Goal: Use online tool/utility: Utilize a website feature to perform a specific function

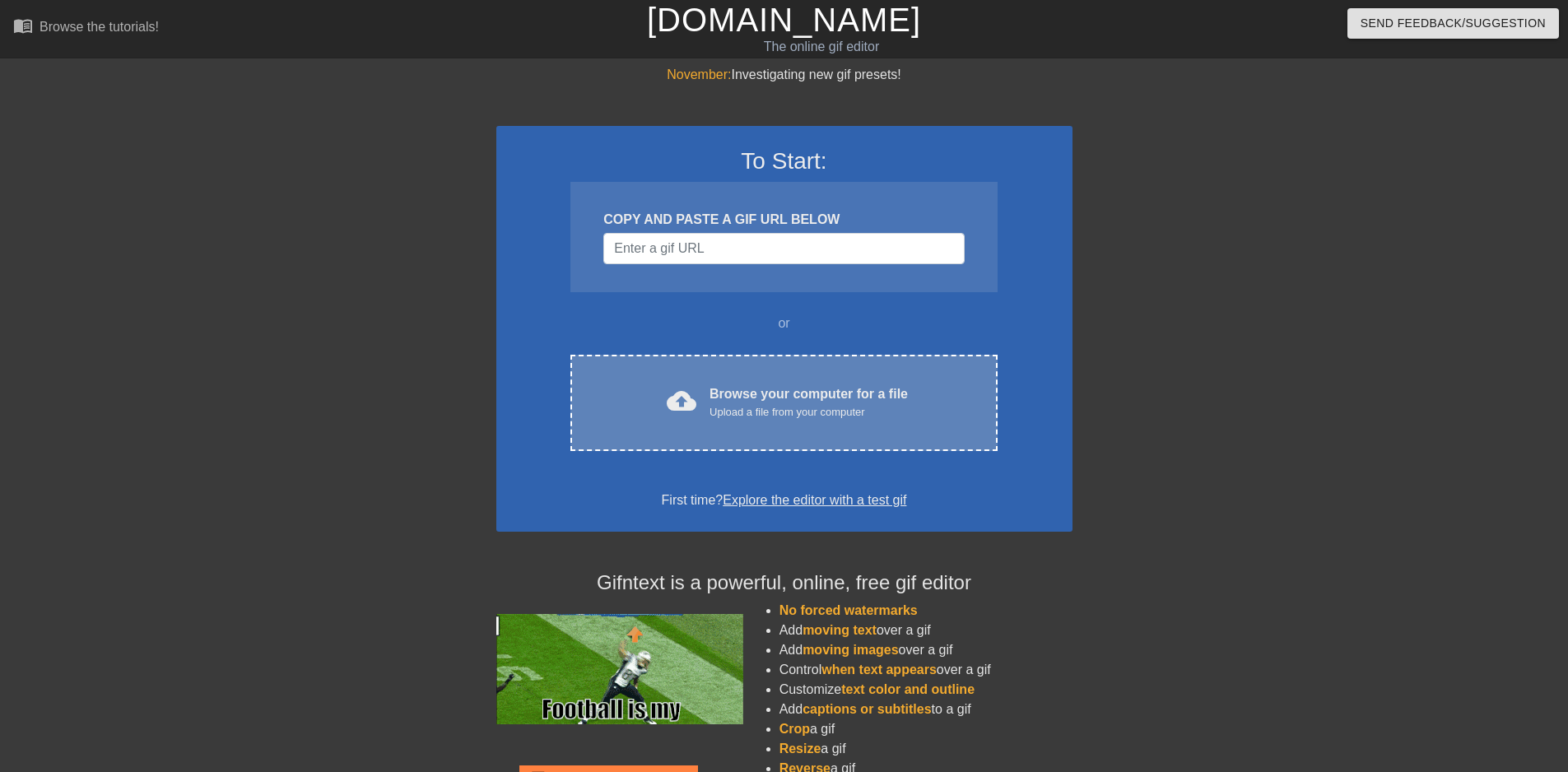
click at [824, 379] on div "cloud_upload Browse your computer for a file Upload a file from your computer C…" at bounding box center [783, 403] width 427 height 96
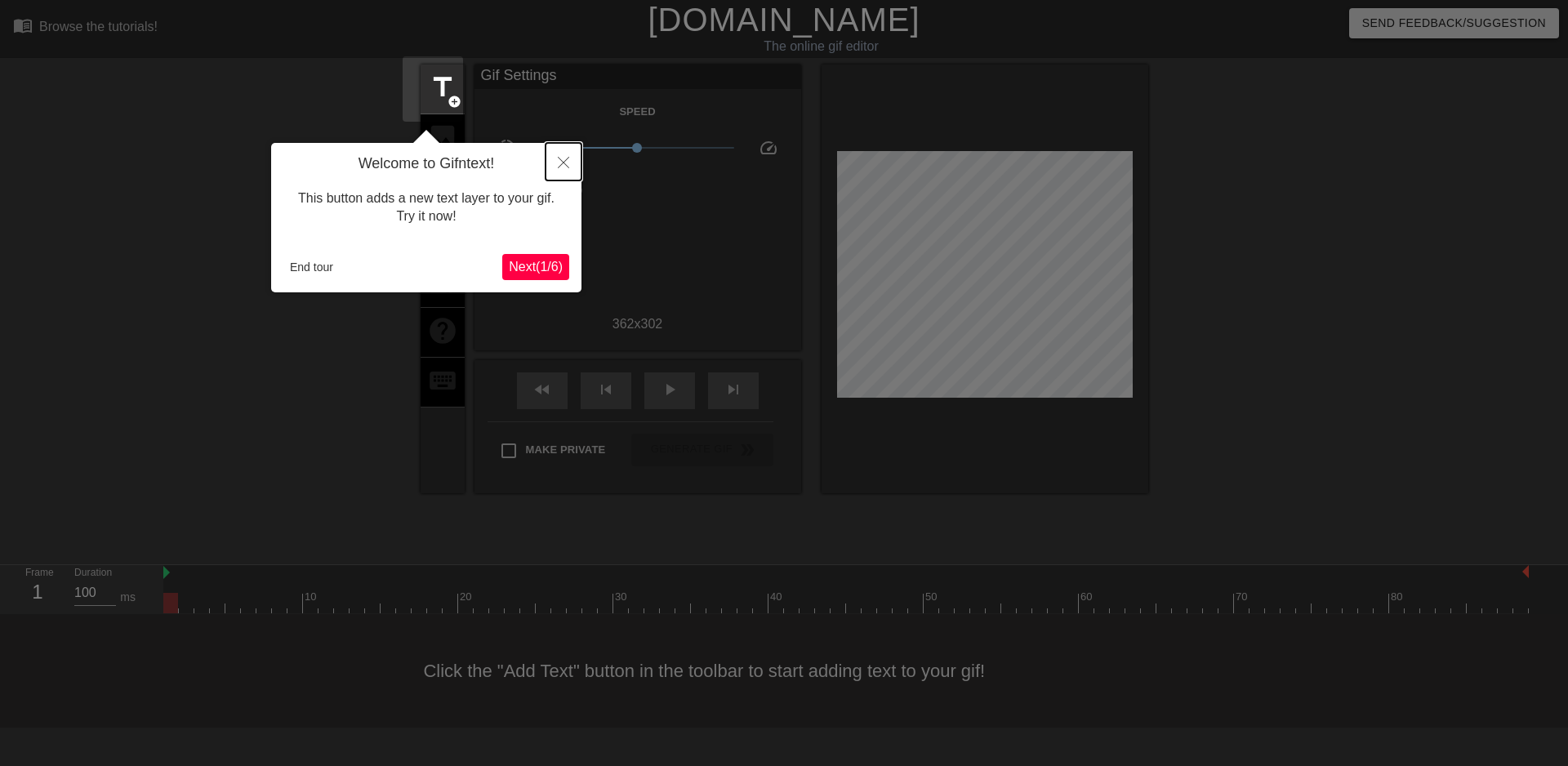
click at [558, 167] on icon "Close" at bounding box center [563, 162] width 11 height 11
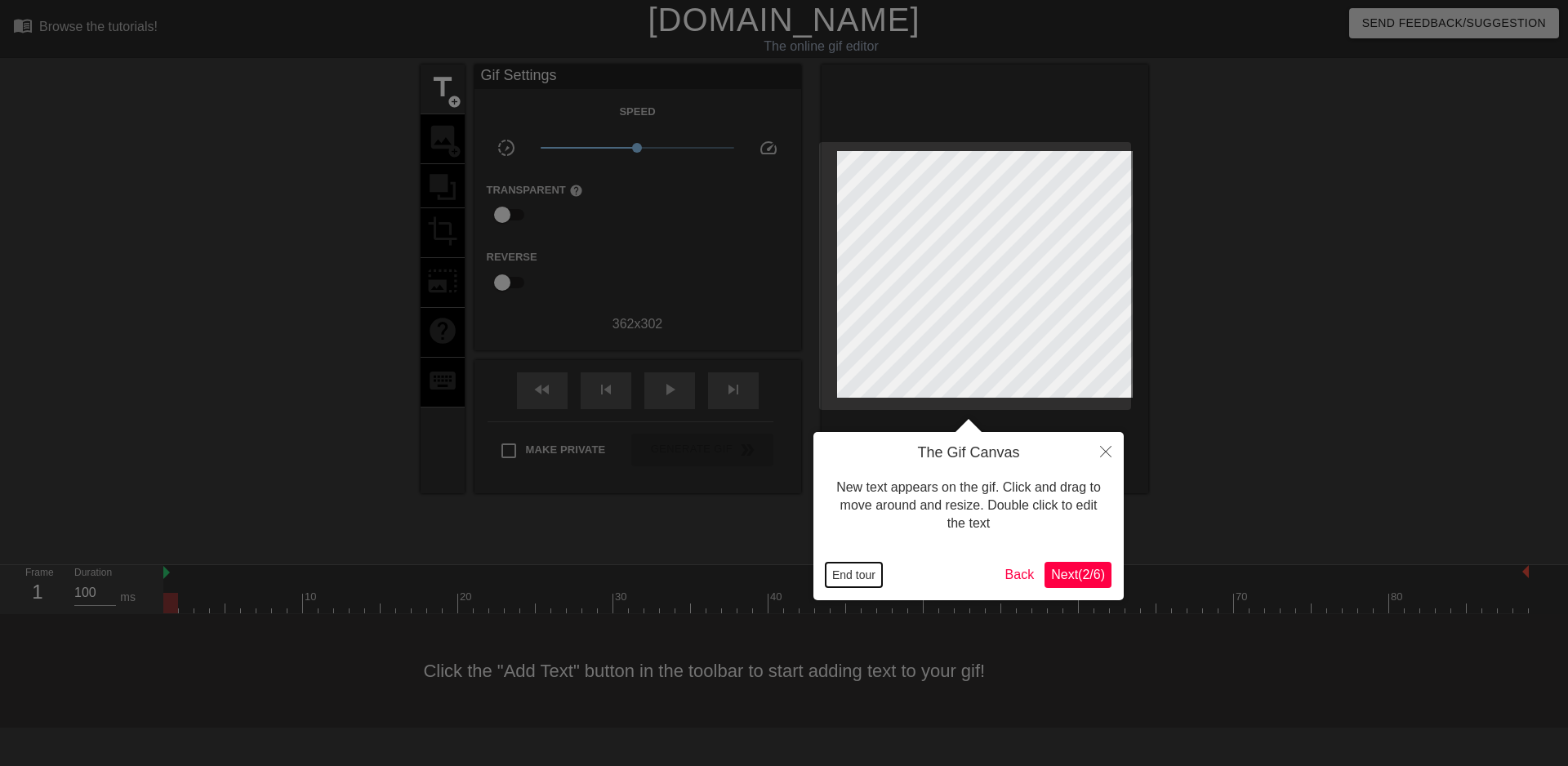
click at [848, 576] on button "End tour" at bounding box center [854, 575] width 56 height 24
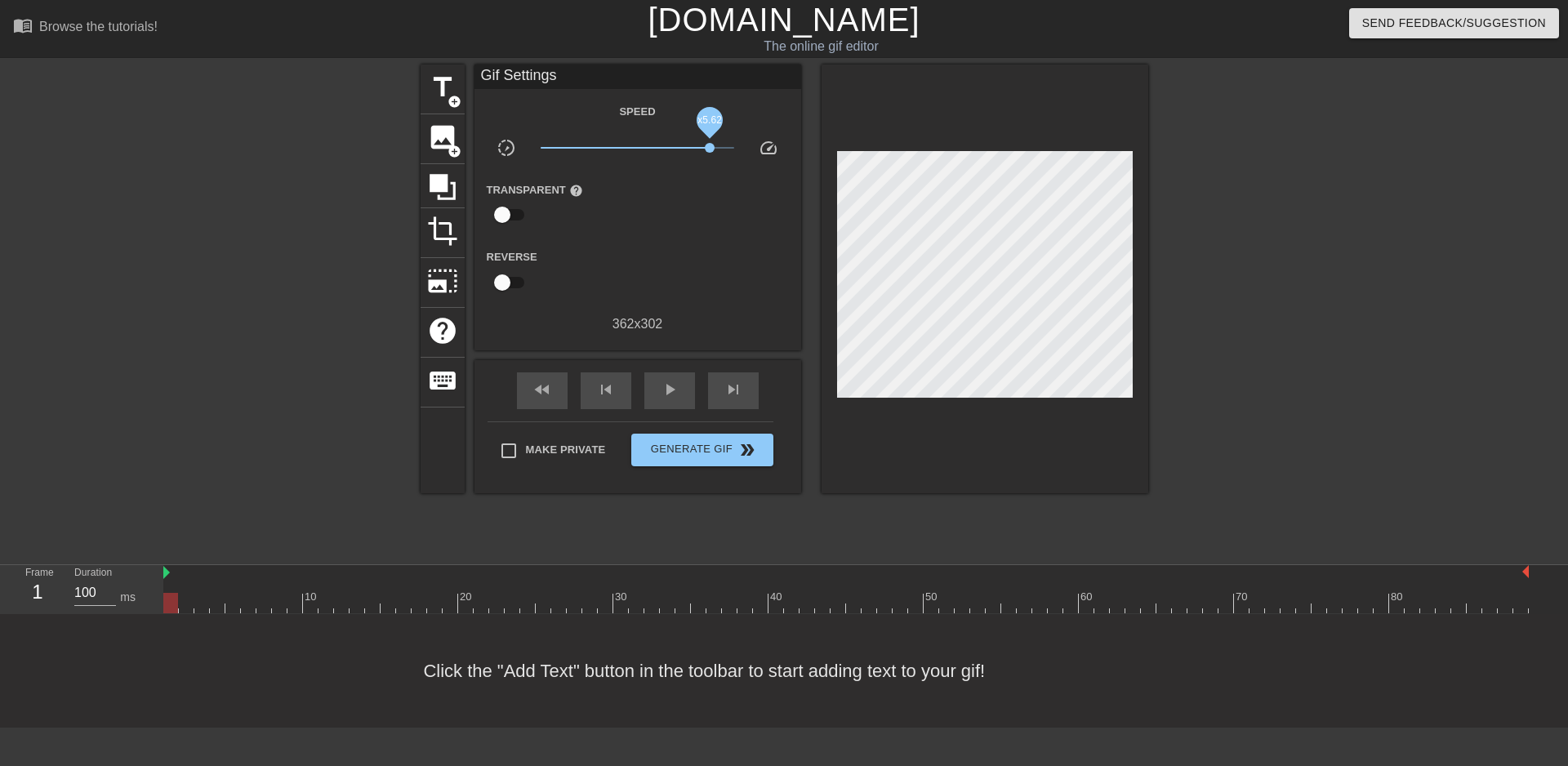
drag, startPoint x: 632, startPoint y: 142, endPoint x: 700, endPoint y: 145, distance: 68.1
click at [700, 145] on span "x5.62" at bounding box center [637, 148] width 193 height 20
click at [660, 389] on span "play_arrow" at bounding box center [669, 389] width 20 height 20
click at [660, 389] on span "pause" at bounding box center [669, 389] width 20 height 20
drag, startPoint x: 1527, startPoint y: 511, endPoint x: 1327, endPoint y: 511, distance: 200.0
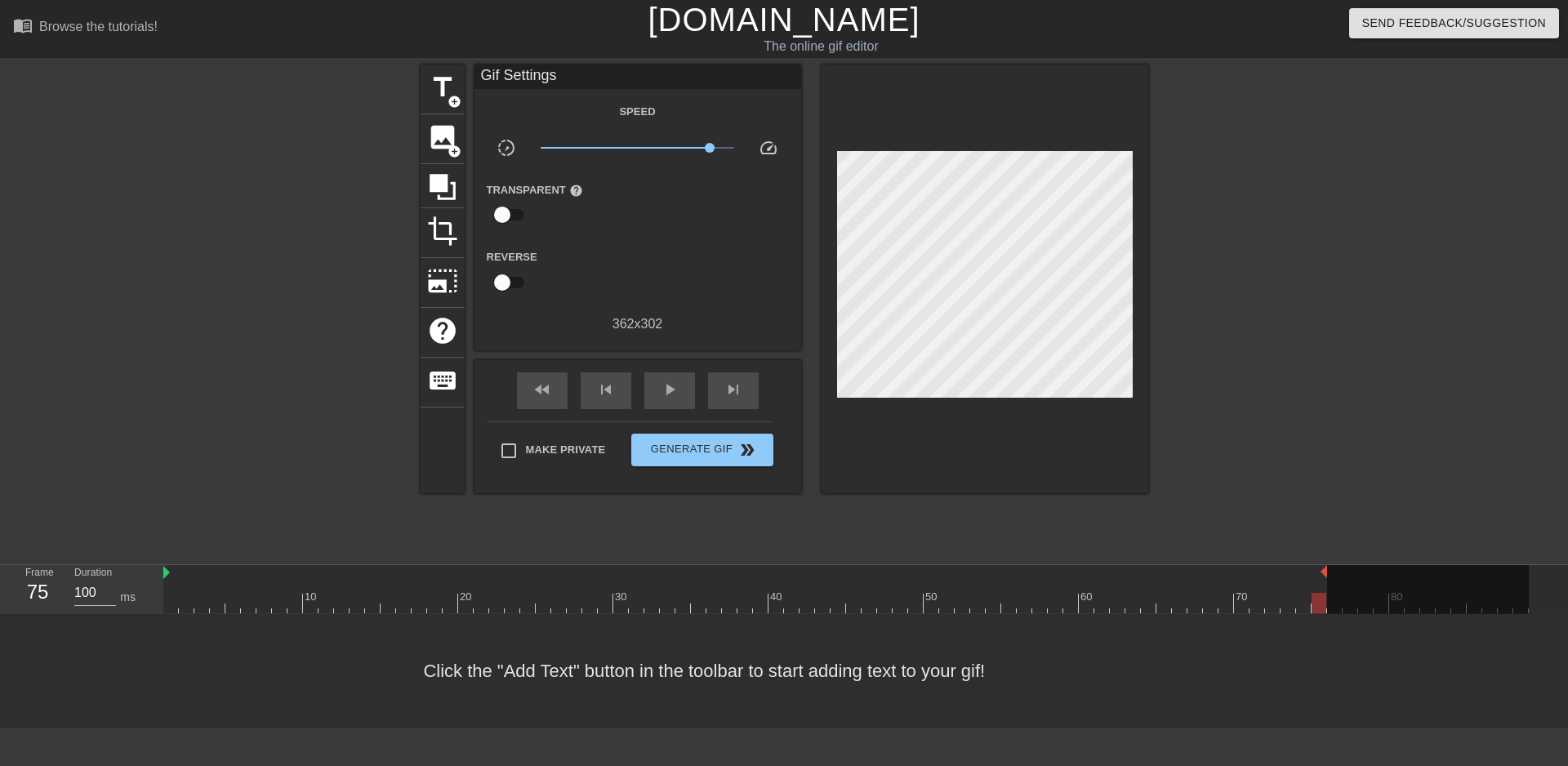
click at [1327, 565] on div "10 20 30 40 50 60 70 80" at bounding box center [846, 589] width 1366 height 48
click at [169, 566] on img at bounding box center [166, 572] width 7 height 13
drag, startPoint x: 175, startPoint y: 527, endPoint x: 1253, endPoint y: 531, distance: 1078.0
click at [1253, 565] on div "10 20 30 40 50 60 70 80" at bounding box center [846, 589] width 1366 height 48
drag, startPoint x: 1325, startPoint y: 509, endPoint x: 1265, endPoint y: 514, distance: 60.2
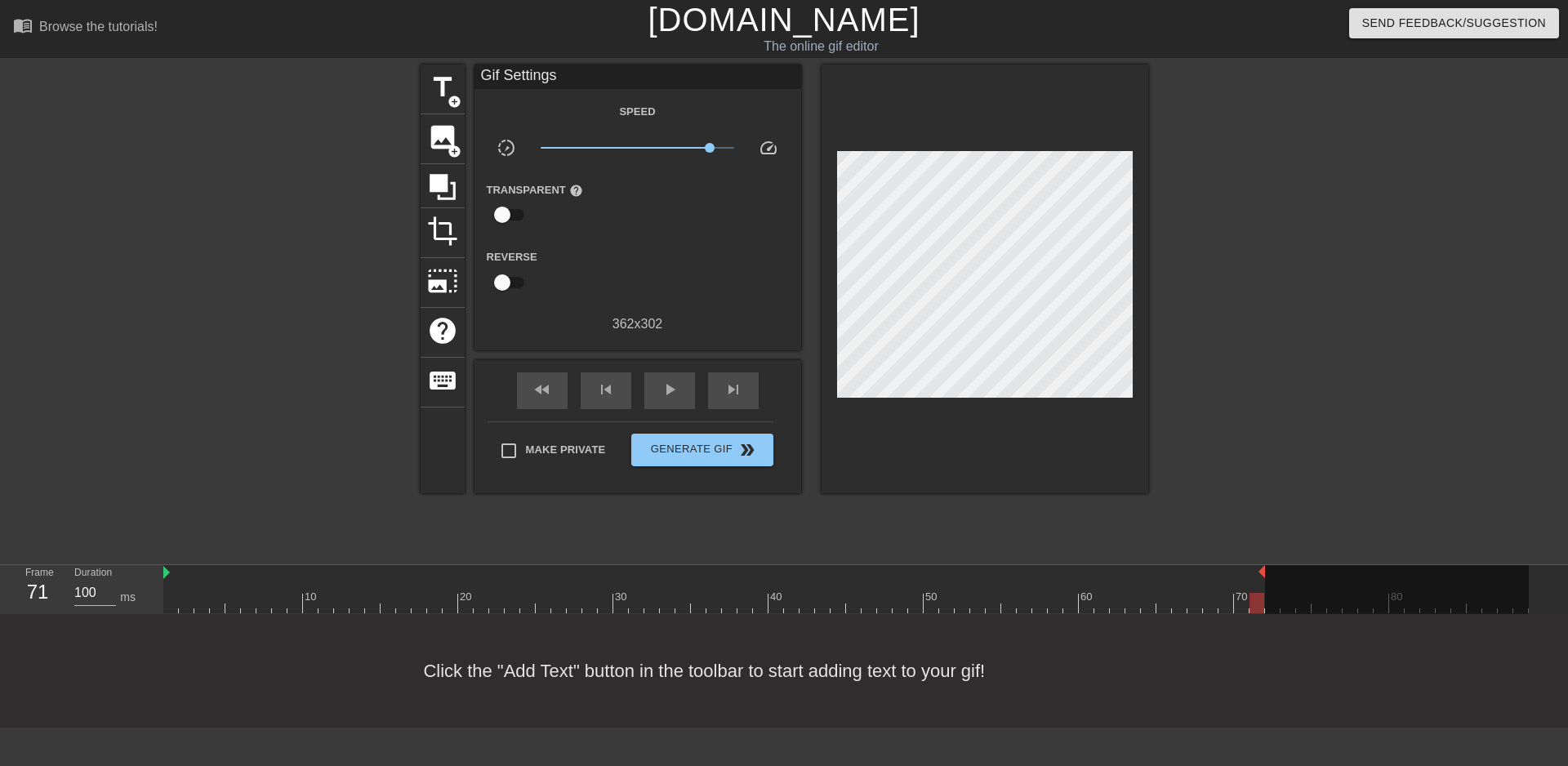
click at [1265, 565] on div "10 20 30 40 50 60 70 80" at bounding box center [846, 589] width 1366 height 48
click at [660, 394] on span "play_arrow" at bounding box center [669, 389] width 20 height 20
drag, startPoint x: 702, startPoint y: 144, endPoint x: 662, endPoint y: 149, distance: 40.3
click at [668, 149] on span "x2.29" at bounding box center [672, 148] width 9 height 9
click at [432, 94] on span "title" at bounding box center [442, 87] width 31 height 31
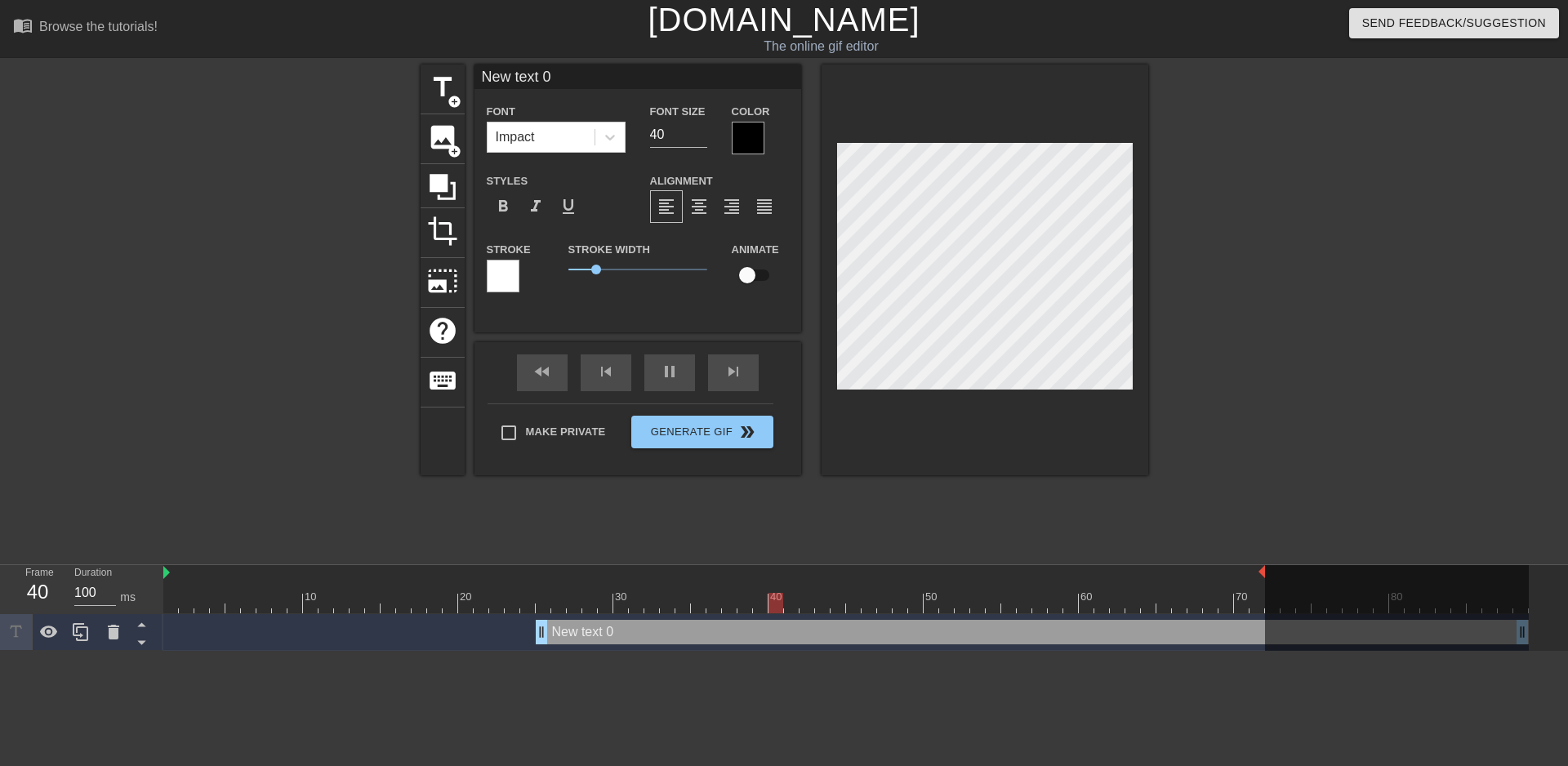
click at [732, 136] on div at bounding box center [749, 138] width 33 height 33
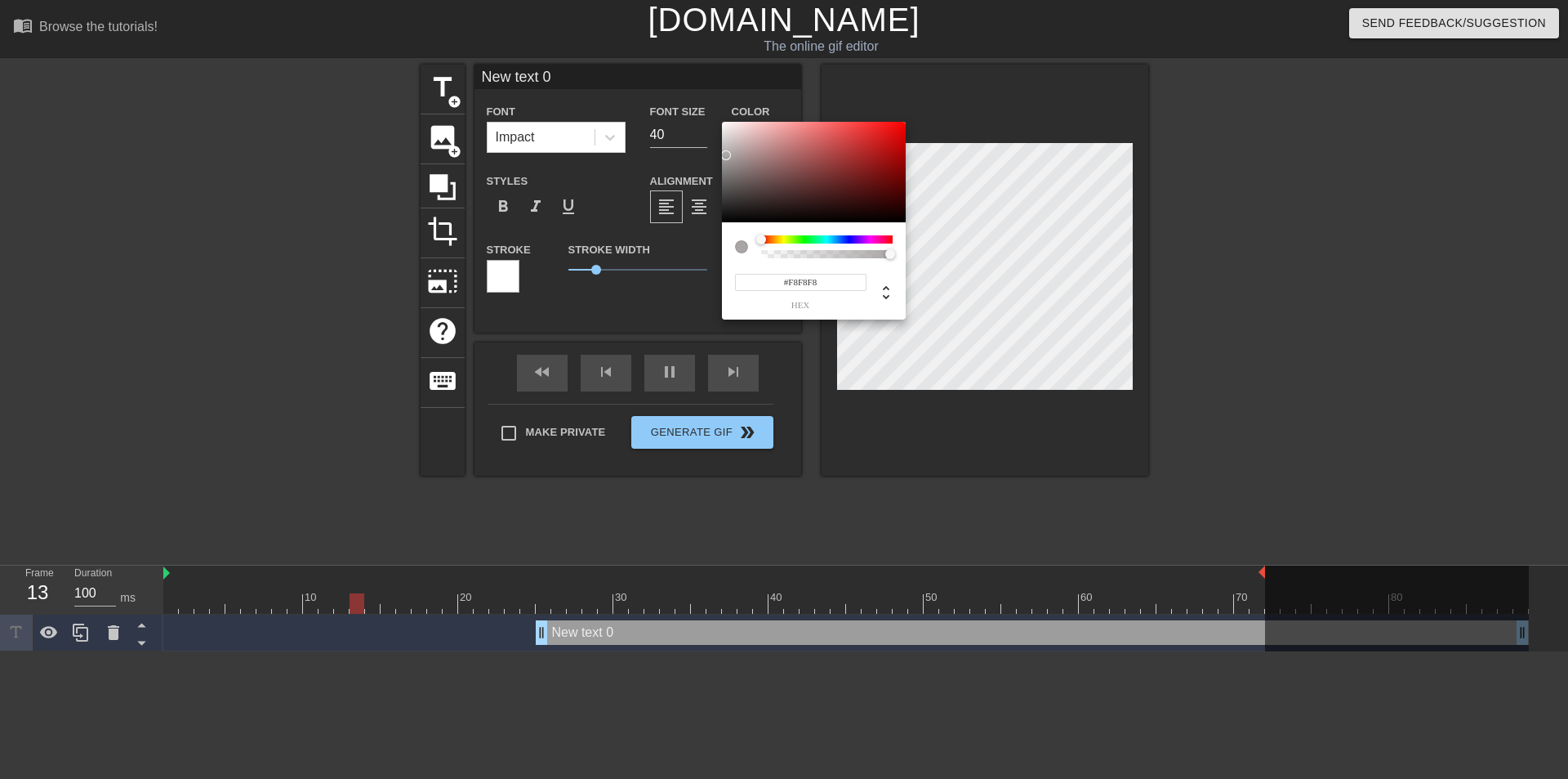
type input "#FFFFFF"
drag, startPoint x: 728, startPoint y: 161, endPoint x: 699, endPoint y: 83, distance: 83.2
click at [699, 83] on div "#FFFFFF hex" at bounding box center [784, 389] width 1568 height 779
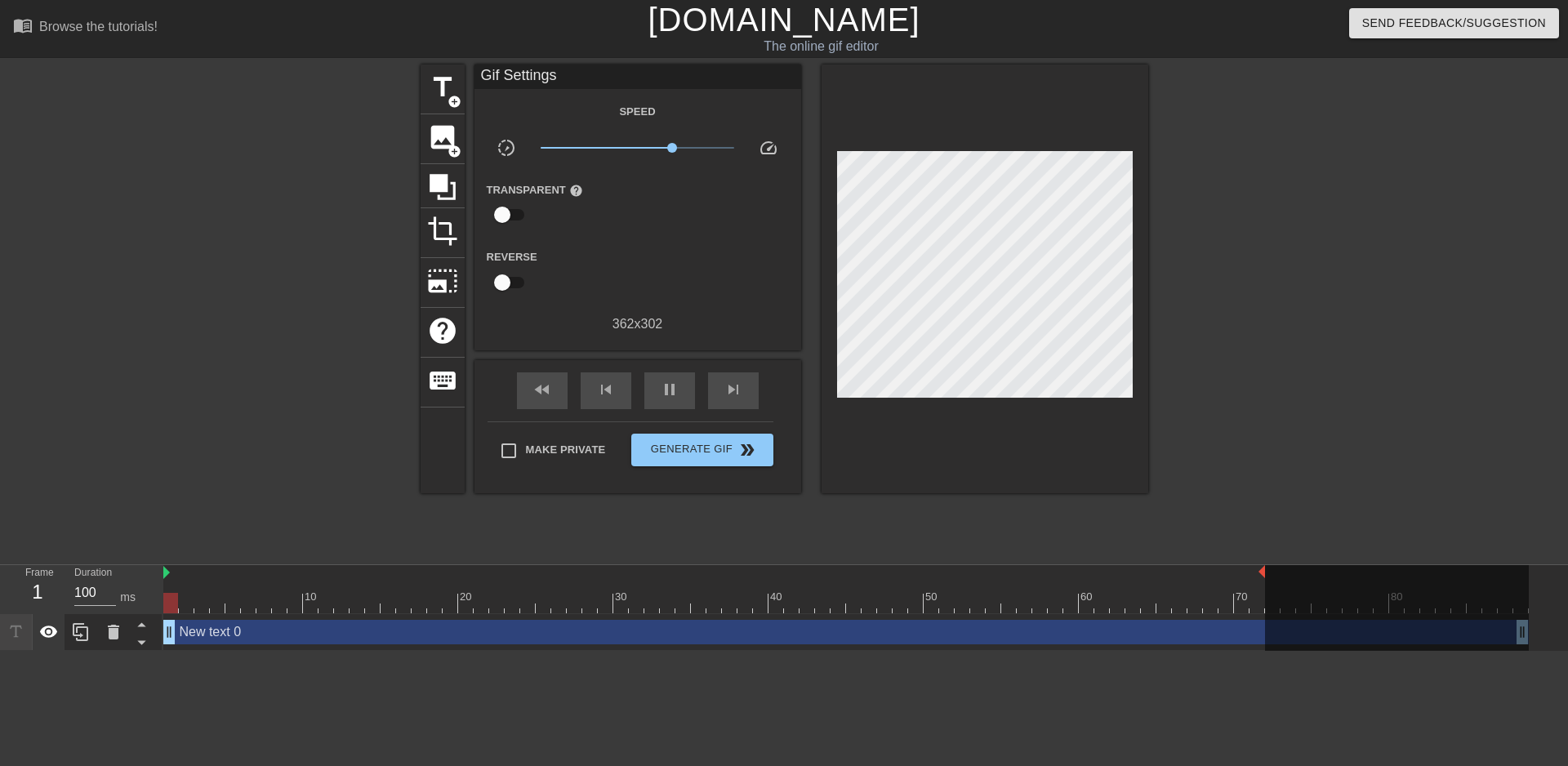
drag, startPoint x: 537, startPoint y: 567, endPoint x: 63, endPoint y: 567, distance: 474.0
click at [63, 567] on div "Frame 1 Duration 100 ms 10 20 30 40 50 60 70 80 New text 0 drag_handle drag_han…" at bounding box center [784, 607] width 1568 height 85
click at [427, 85] on span "title" at bounding box center [442, 87] width 31 height 31
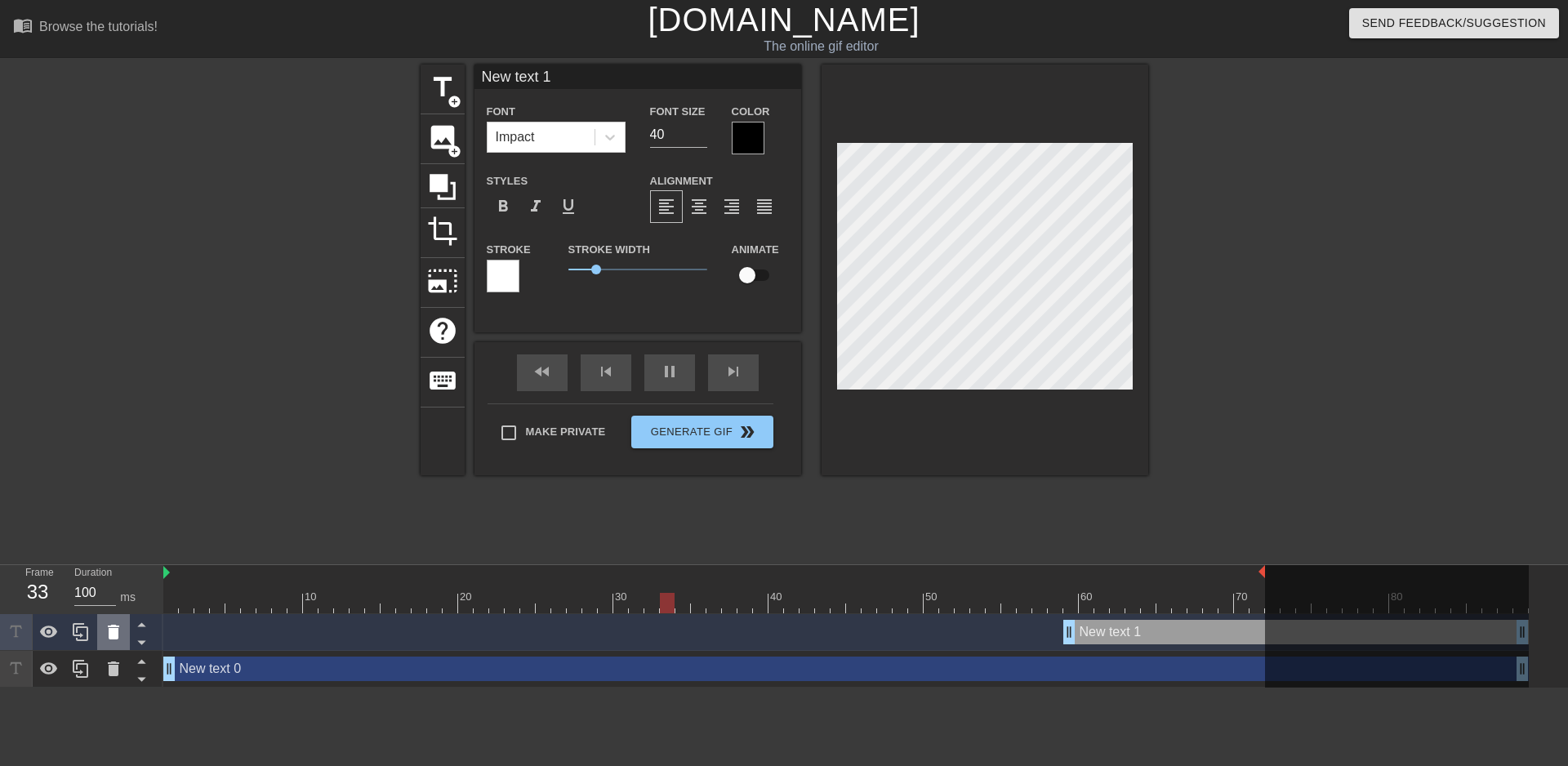
click at [108, 623] on icon at bounding box center [113, 632] width 20 height 20
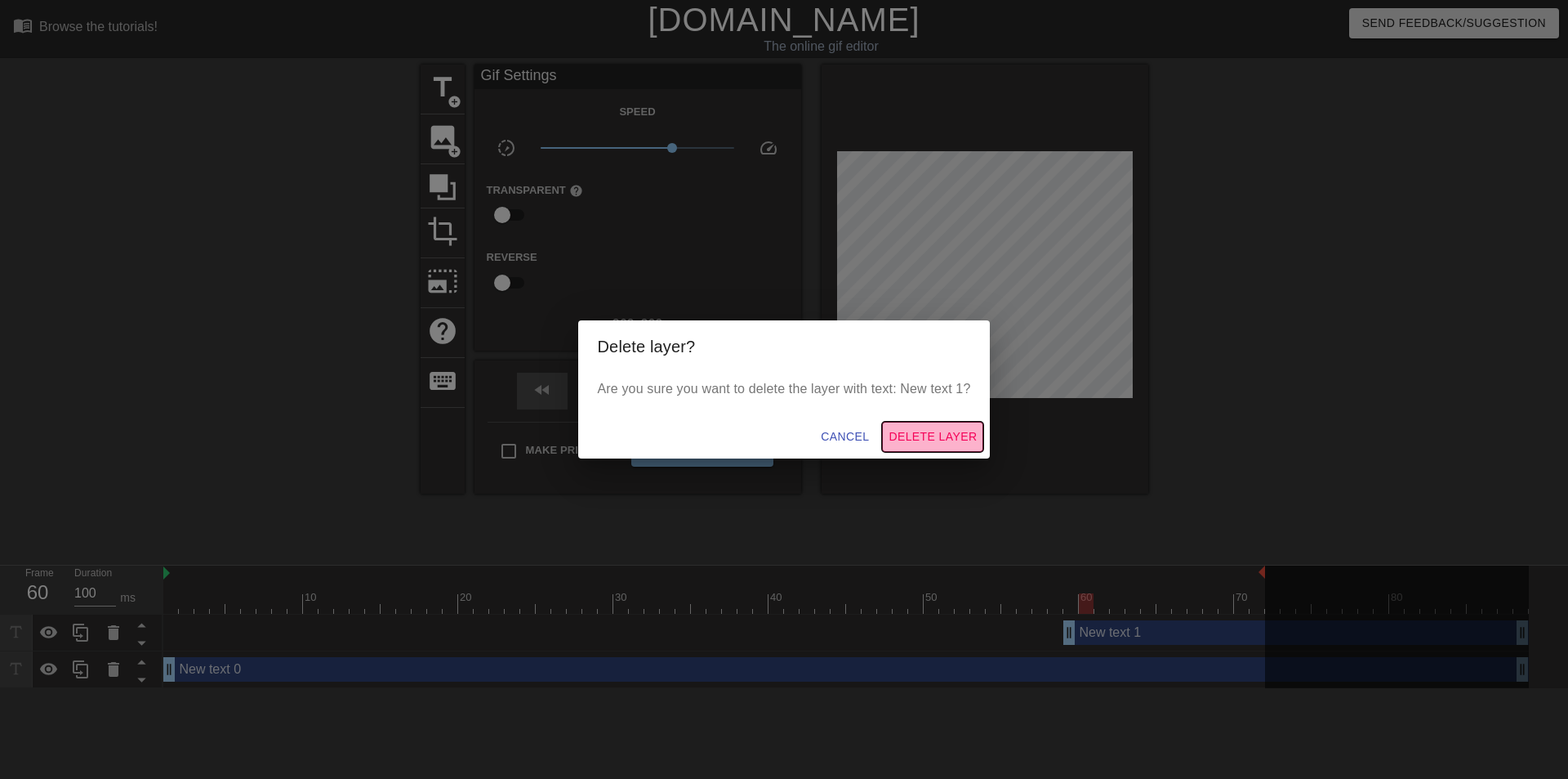
click at [937, 434] on span "Delete Layer" at bounding box center [932, 437] width 88 height 21
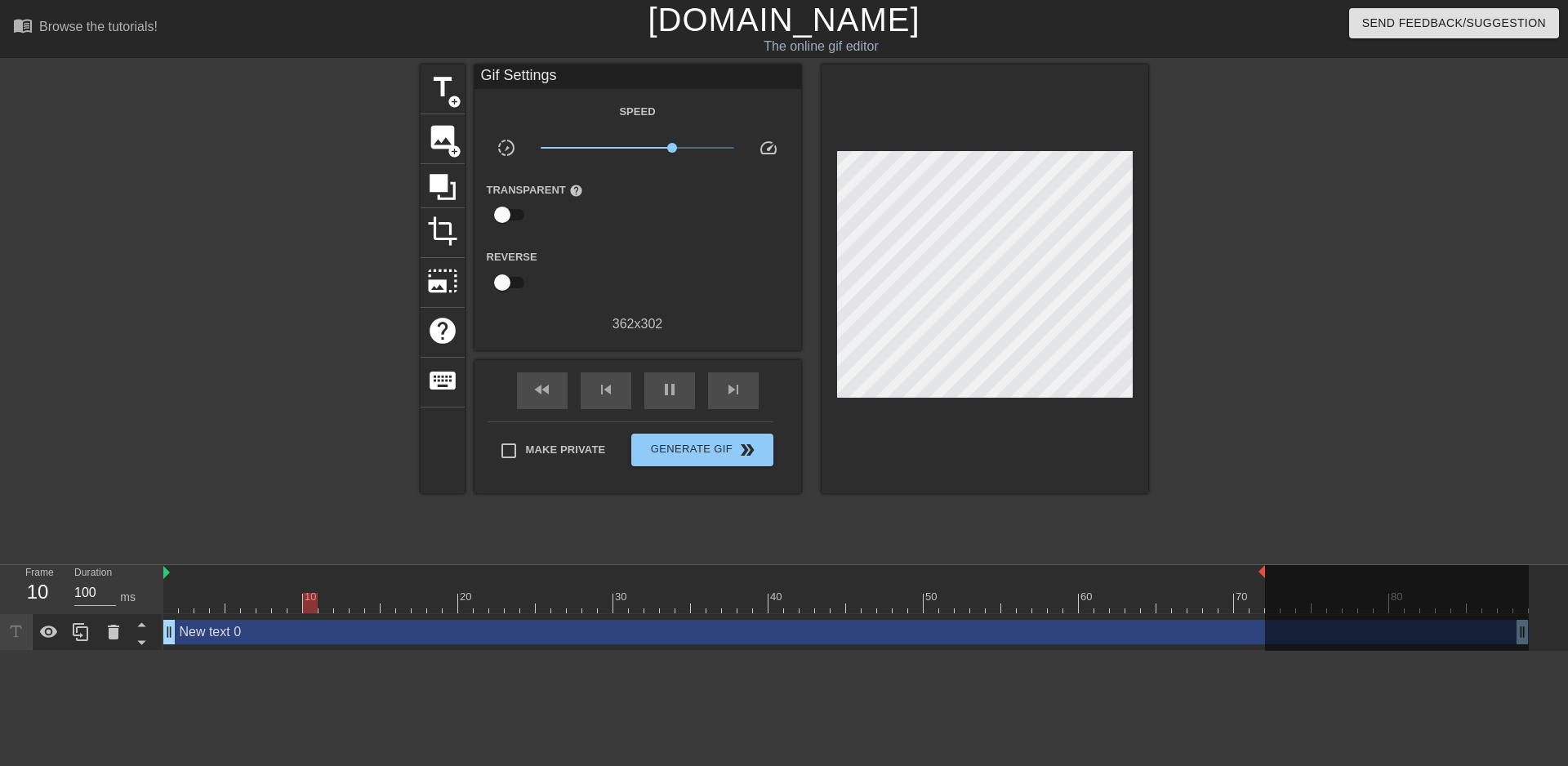
click at [231, 620] on div "New text 0 drag_handle drag_handle" at bounding box center [846, 632] width 1366 height 24
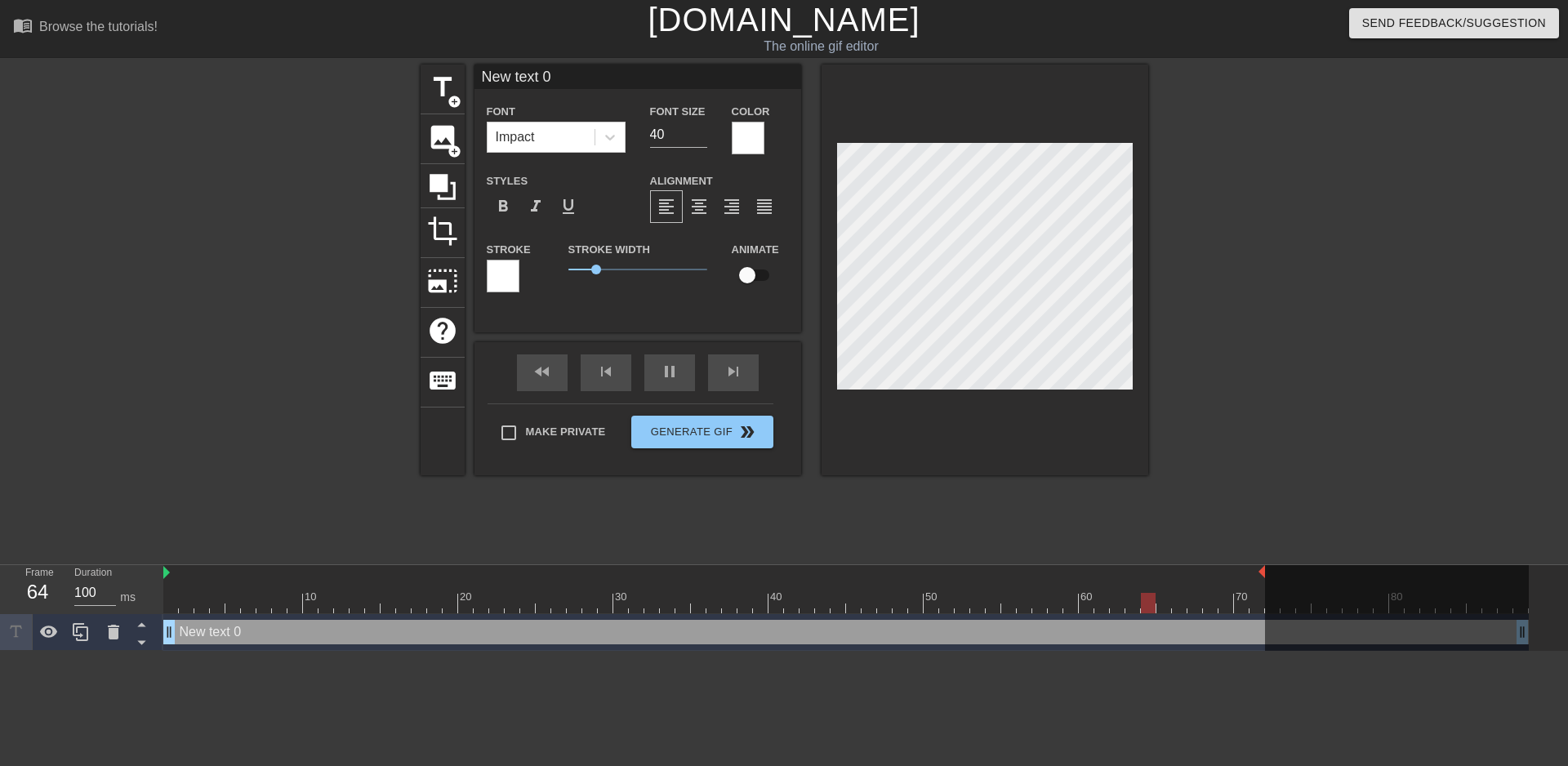
scroll to position [3, 4]
type input "G"
type textarea "G"
type input "Ge"
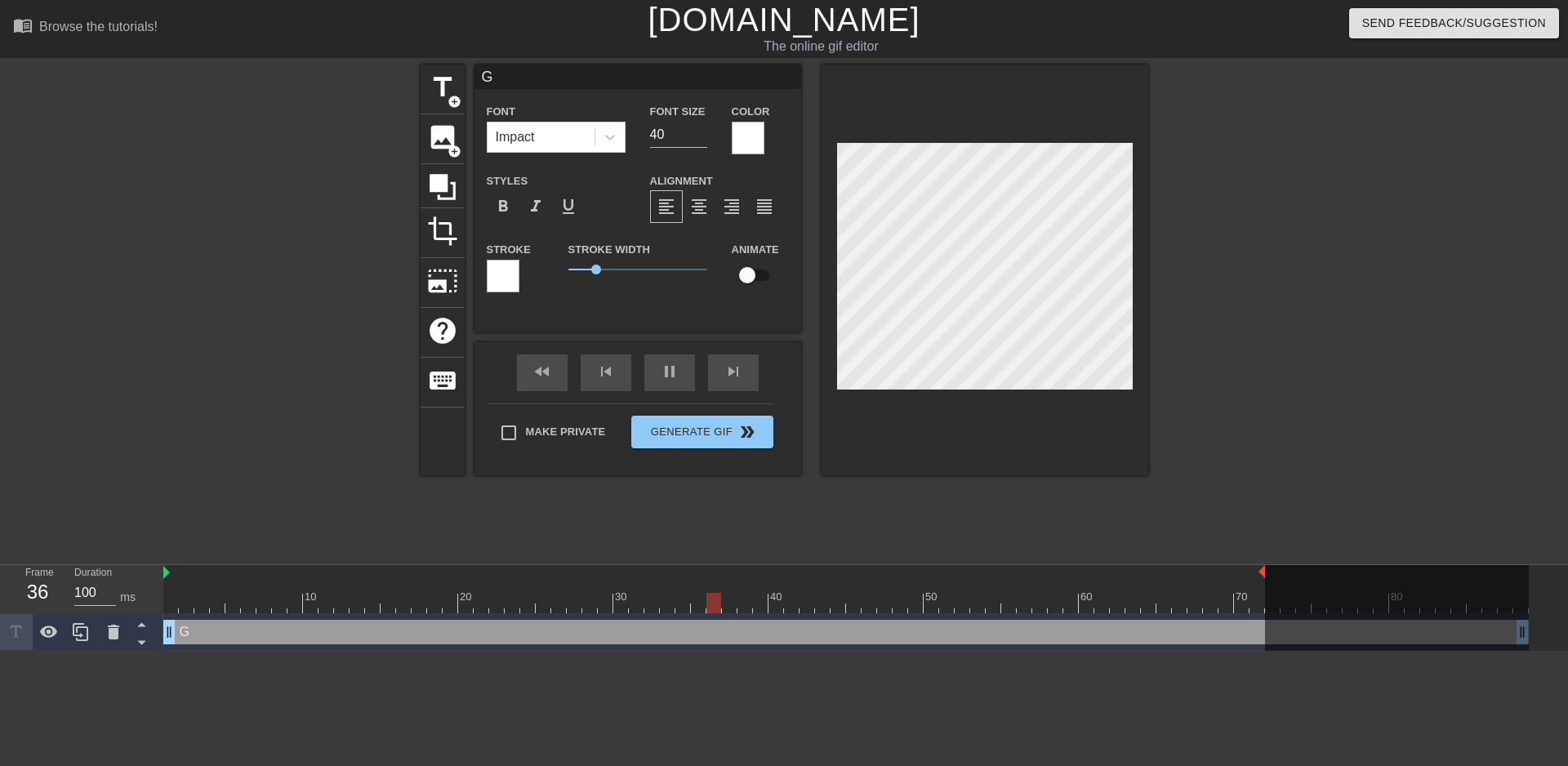
type textarea "Ge"
type input "Get"
type textarea "Get"
type input "Get"
type textarea "Get"
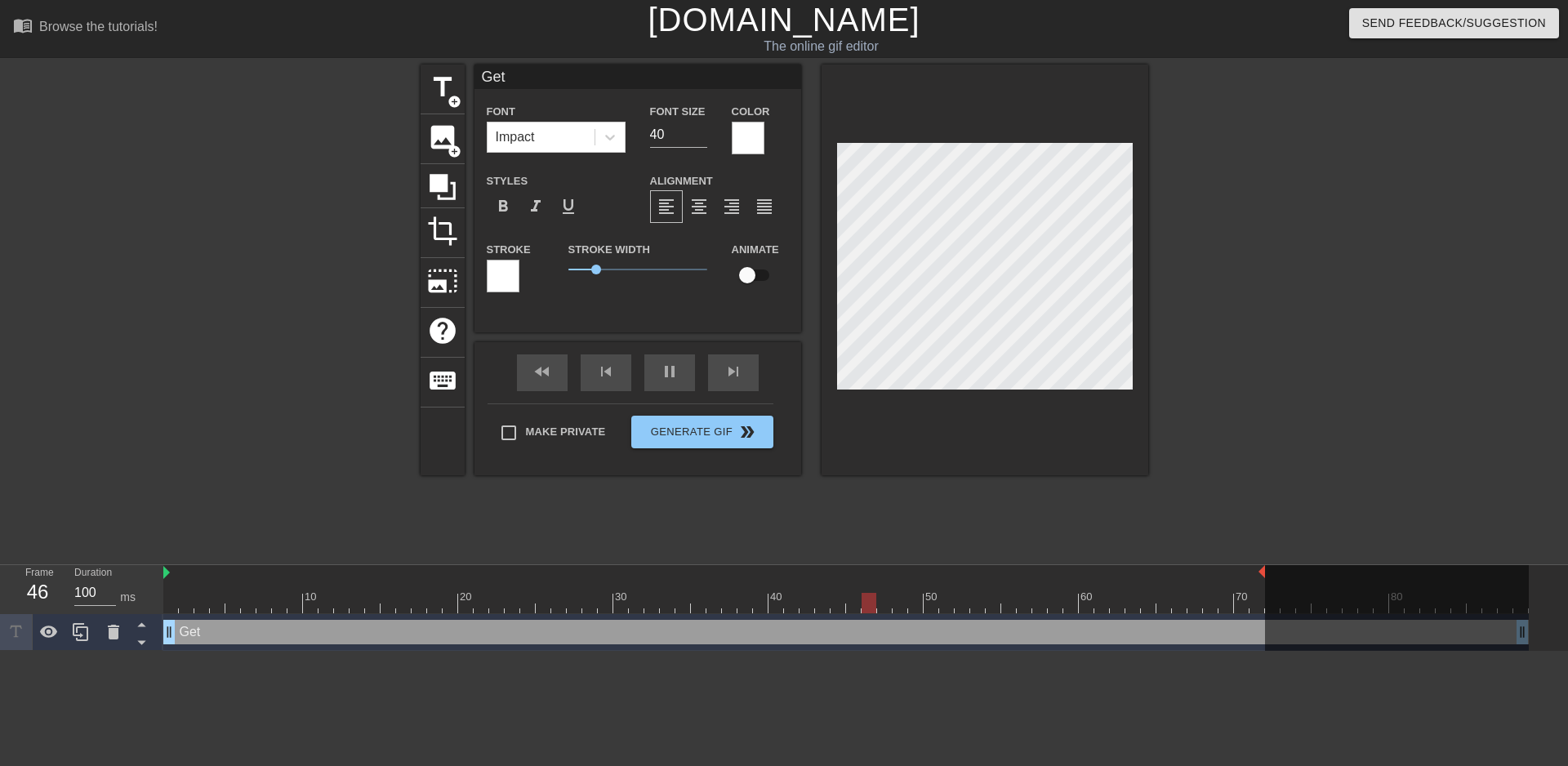
type input "Get O"
type textarea "Get O"
type input "Get"
type textarea "Get"
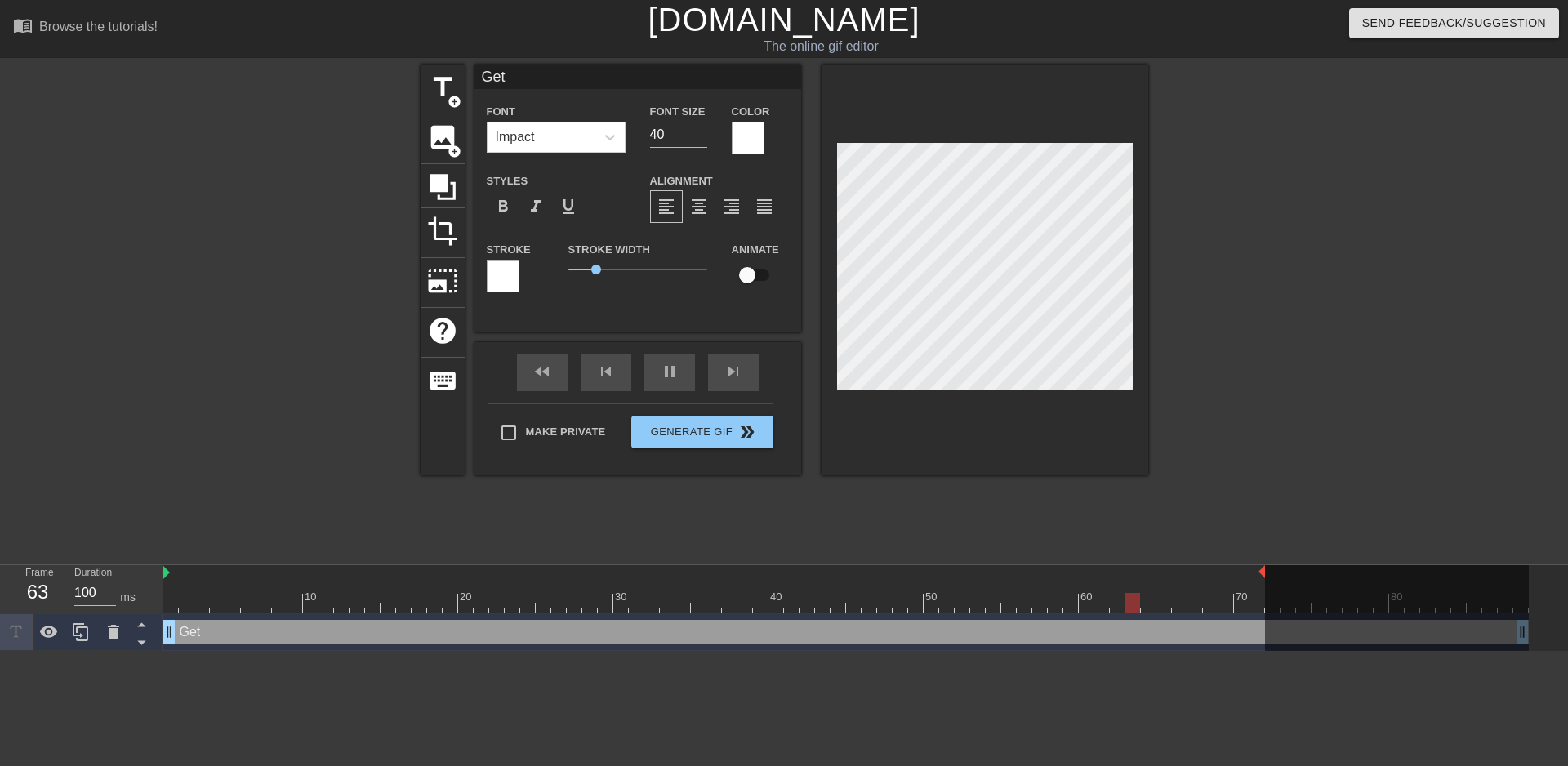
type input "Get p"
type textarea "Get p"
type input "Get pi"
type textarea "Get pi"
type input "Get pin"
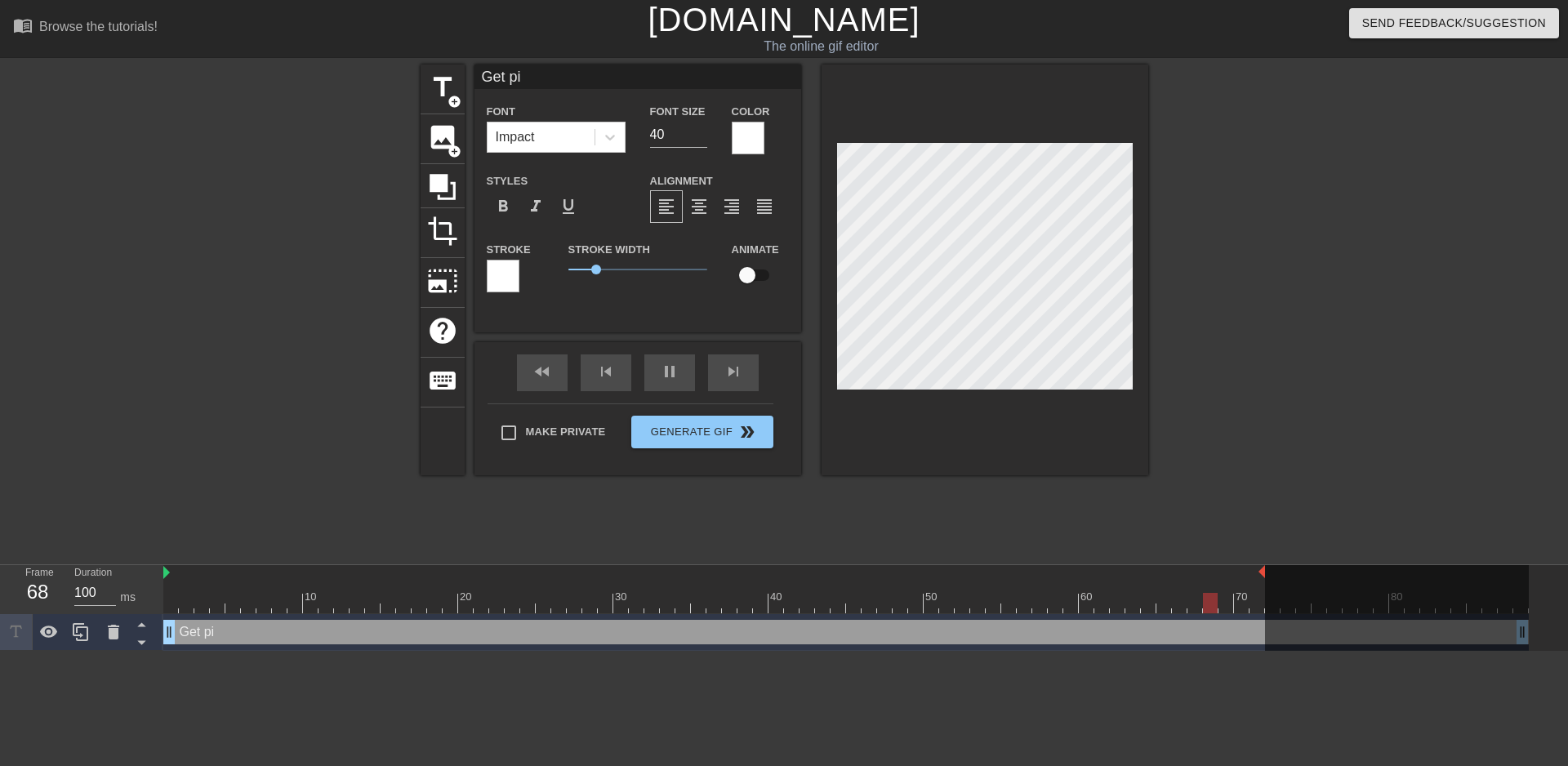
type textarea "Get pin"
type input "Get ping"
type textarea "Get ping"
type input "Get [PERSON_NAME]"
type textarea "Get [PERSON_NAME]"
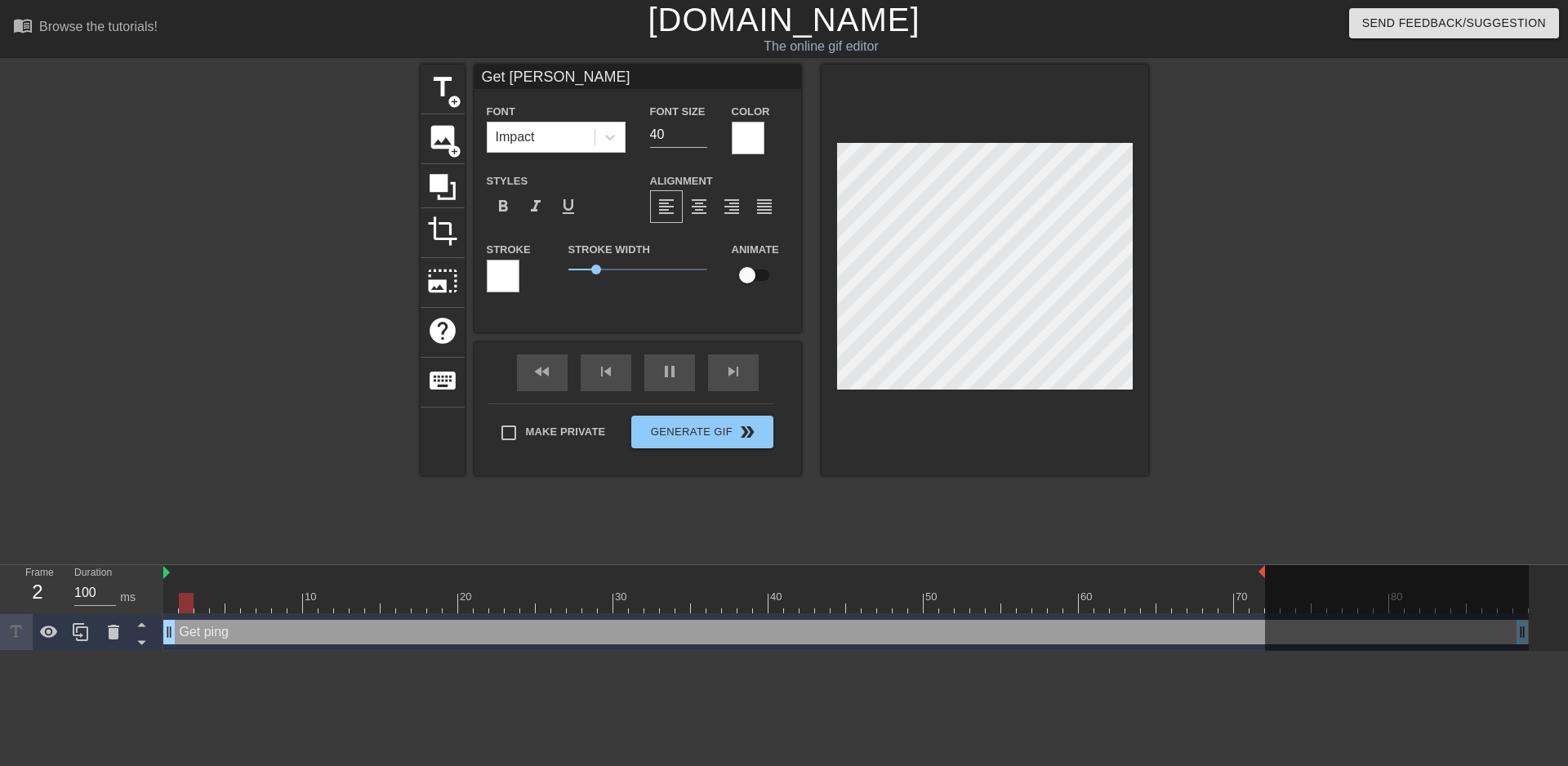
type input "Get pinged"
type textarea "Get pinged"
type input "Get pinged"
type textarea "Get pinged"
type input "Get pinged n"
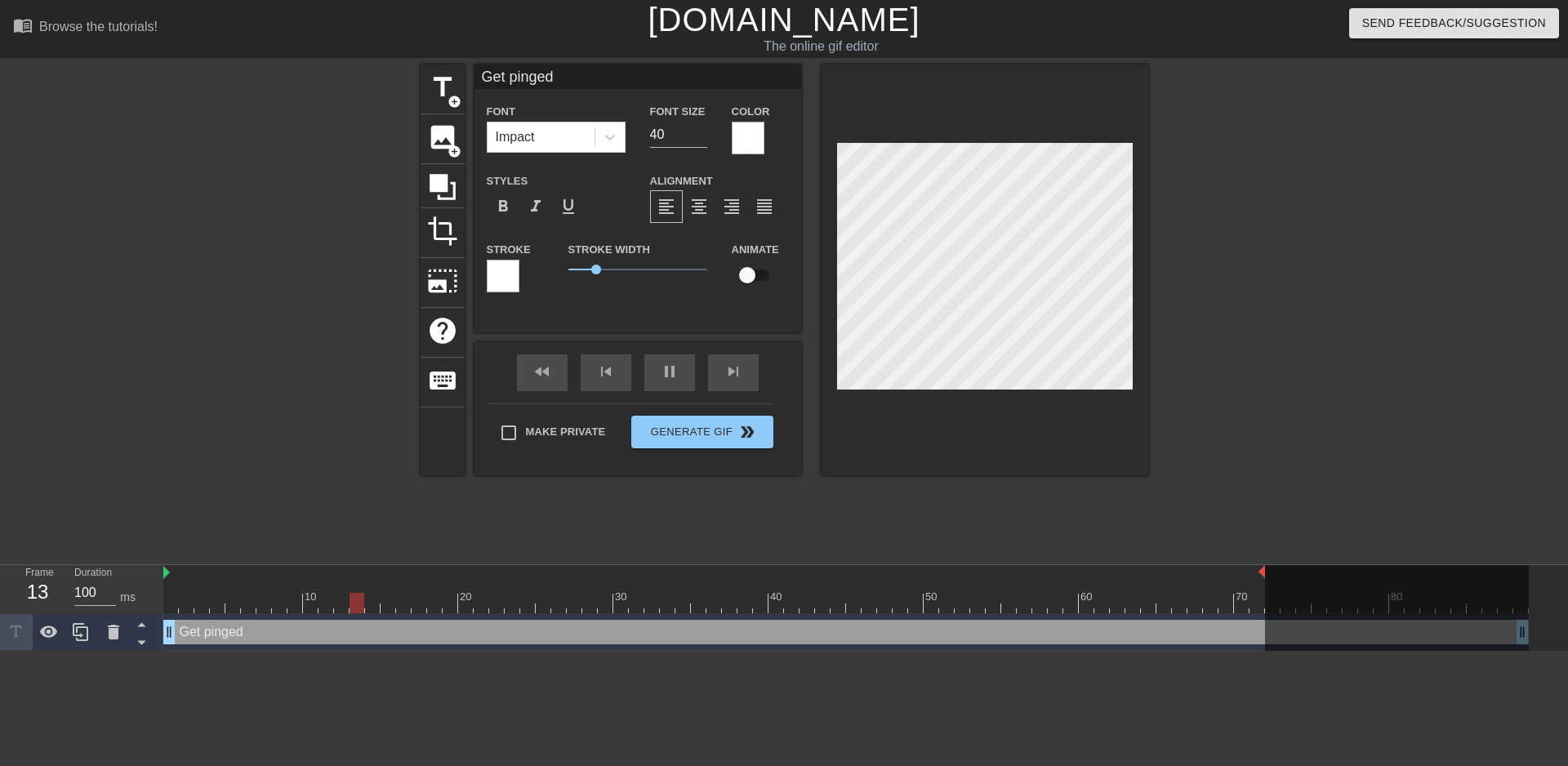
type textarea "Get pinged n"
type input "Get pinged ne"
type textarea "Get pinged ne"
type input "Get pinged ner"
type textarea "Get pinged ner"
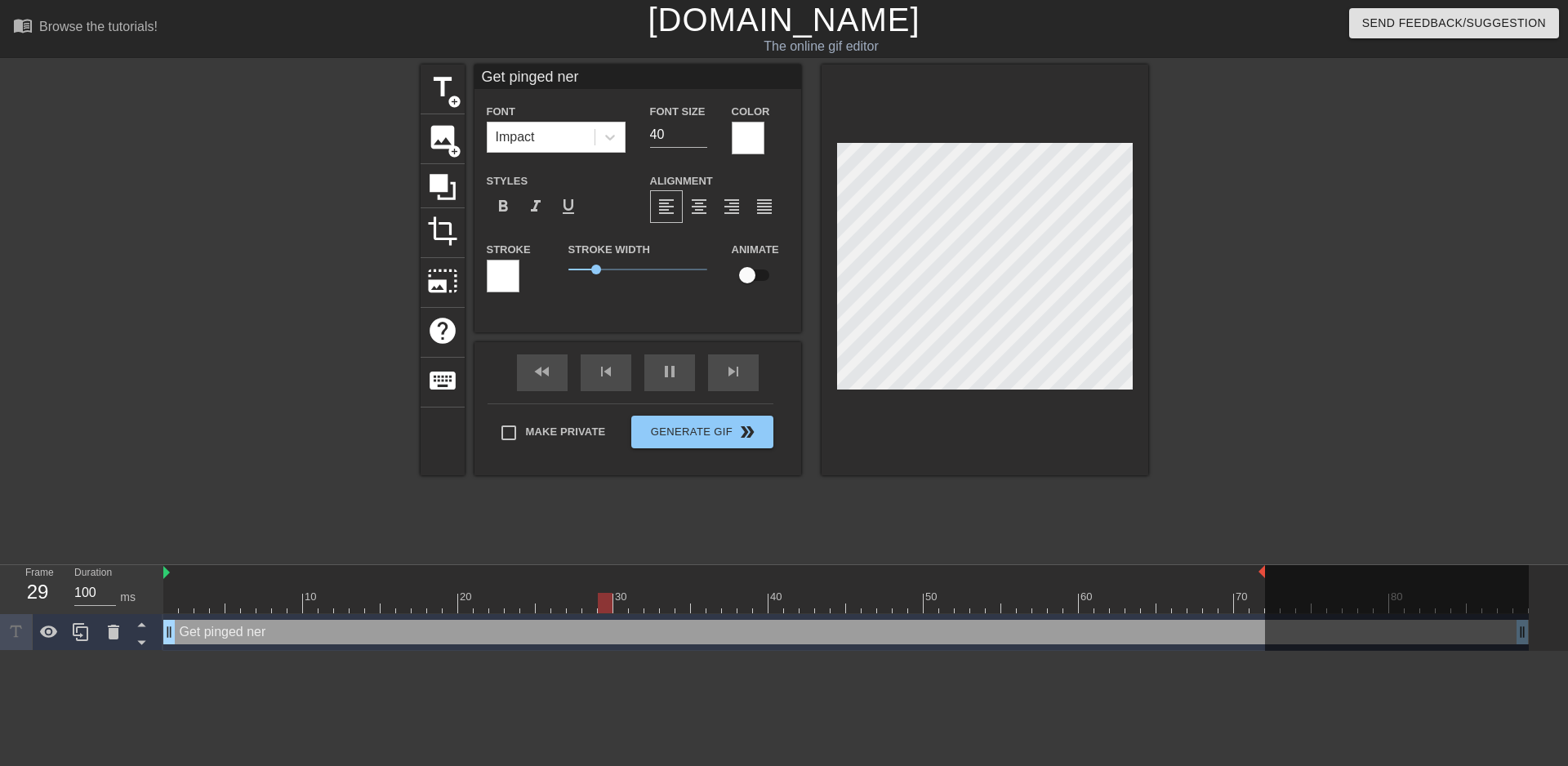
type input "Get pinged nerd"
type textarea "Get pinged nerd"
click at [1225, 344] on div "title add_circle image add_circle crop photo_size_select_large help keyboard Ge…" at bounding box center [784, 310] width 1568 height 490
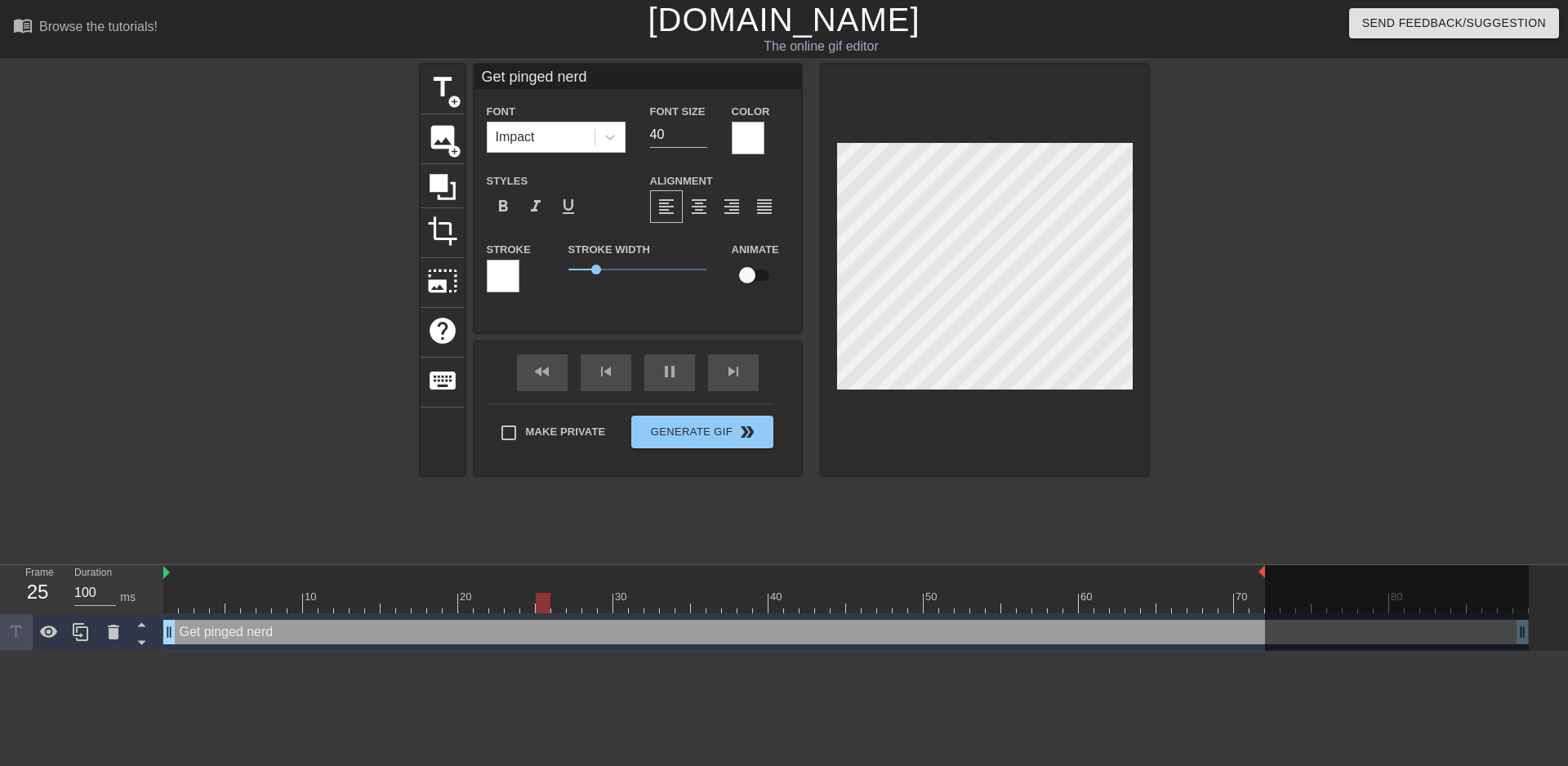
click at [1258, 355] on div "title add_circle image add_circle crop photo_size_select_large help keyboard Ge…" at bounding box center [784, 310] width 1568 height 490
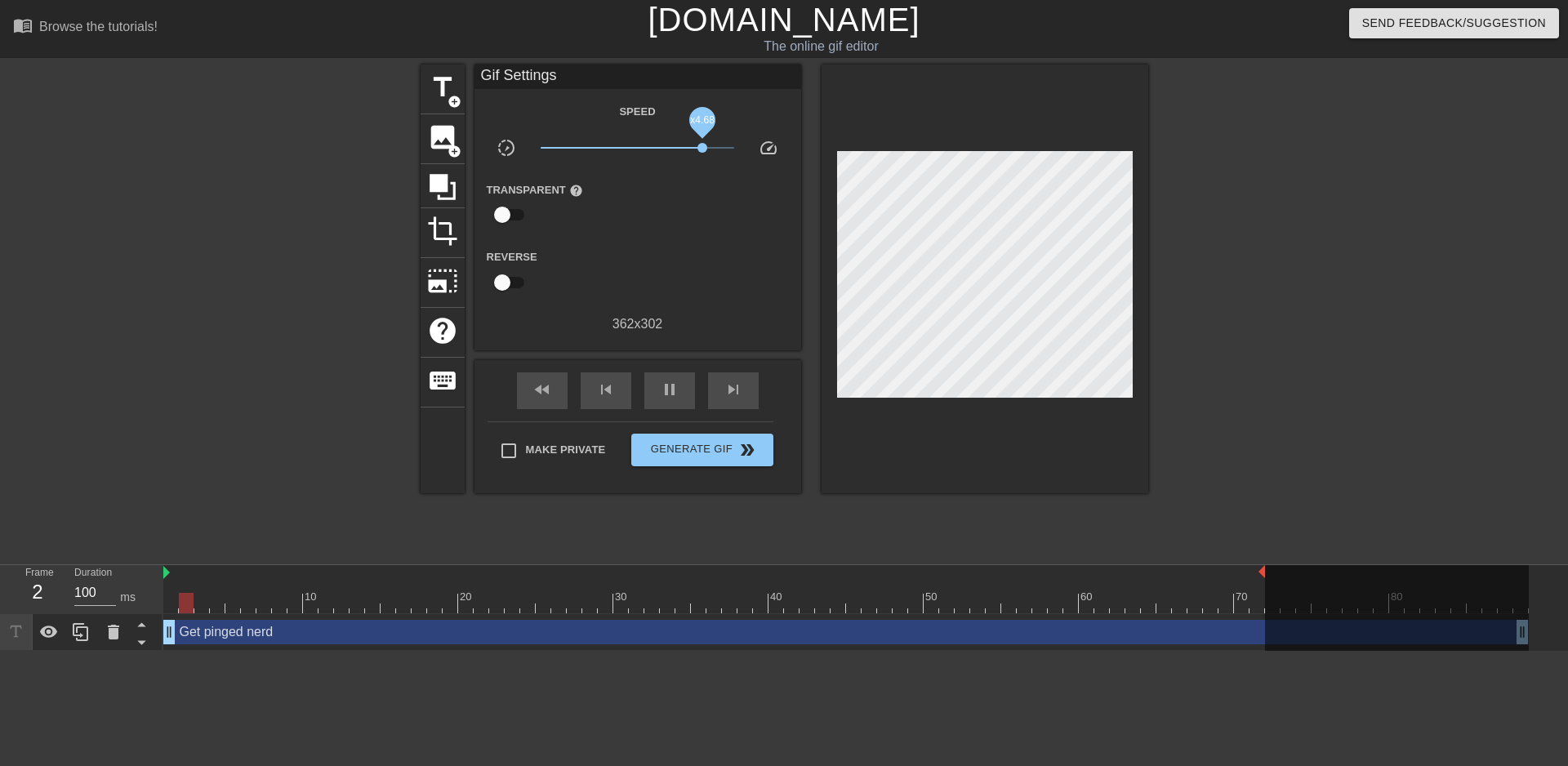
drag, startPoint x: 661, startPoint y: 146, endPoint x: 693, endPoint y: 146, distance: 32.0
click at [698, 146] on span "x4.68" at bounding box center [702, 148] width 9 height 9
click at [490, 292] on input "checkbox" at bounding box center [502, 283] width 93 height 31
click at [490, 292] on input "checkbox" at bounding box center [517, 283] width 93 height 31
checkbox input "false"
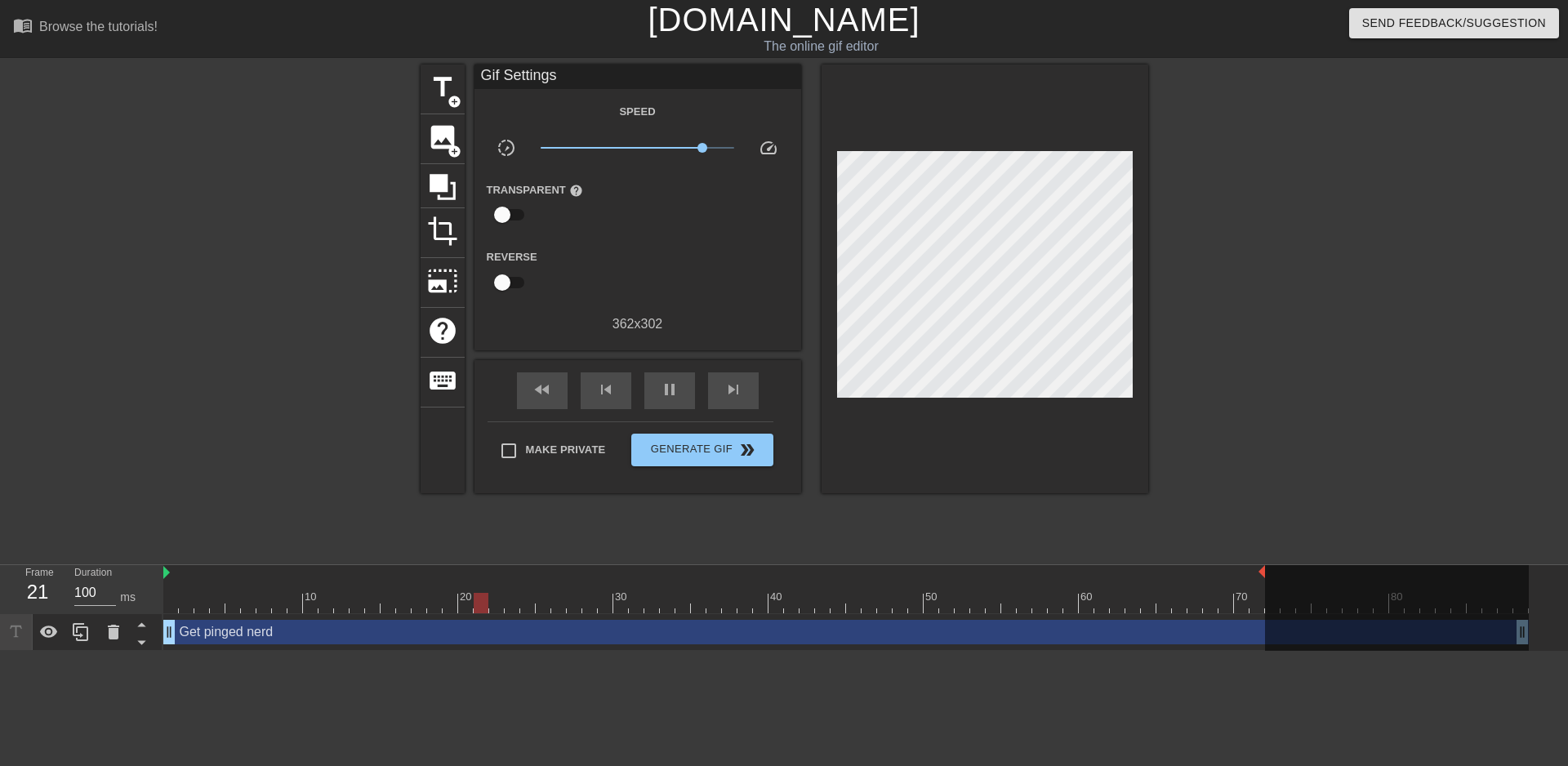
click at [497, 217] on input "checkbox" at bounding box center [502, 215] width 93 height 31
click at [497, 217] on input "checkbox" at bounding box center [517, 215] width 93 height 31
checkbox input "false"
drag, startPoint x: 690, startPoint y: 144, endPoint x: 645, endPoint y: 144, distance: 45.0
click at [650, 144] on span "x1.51" at bounding box center [655, 148] width 9 height 9
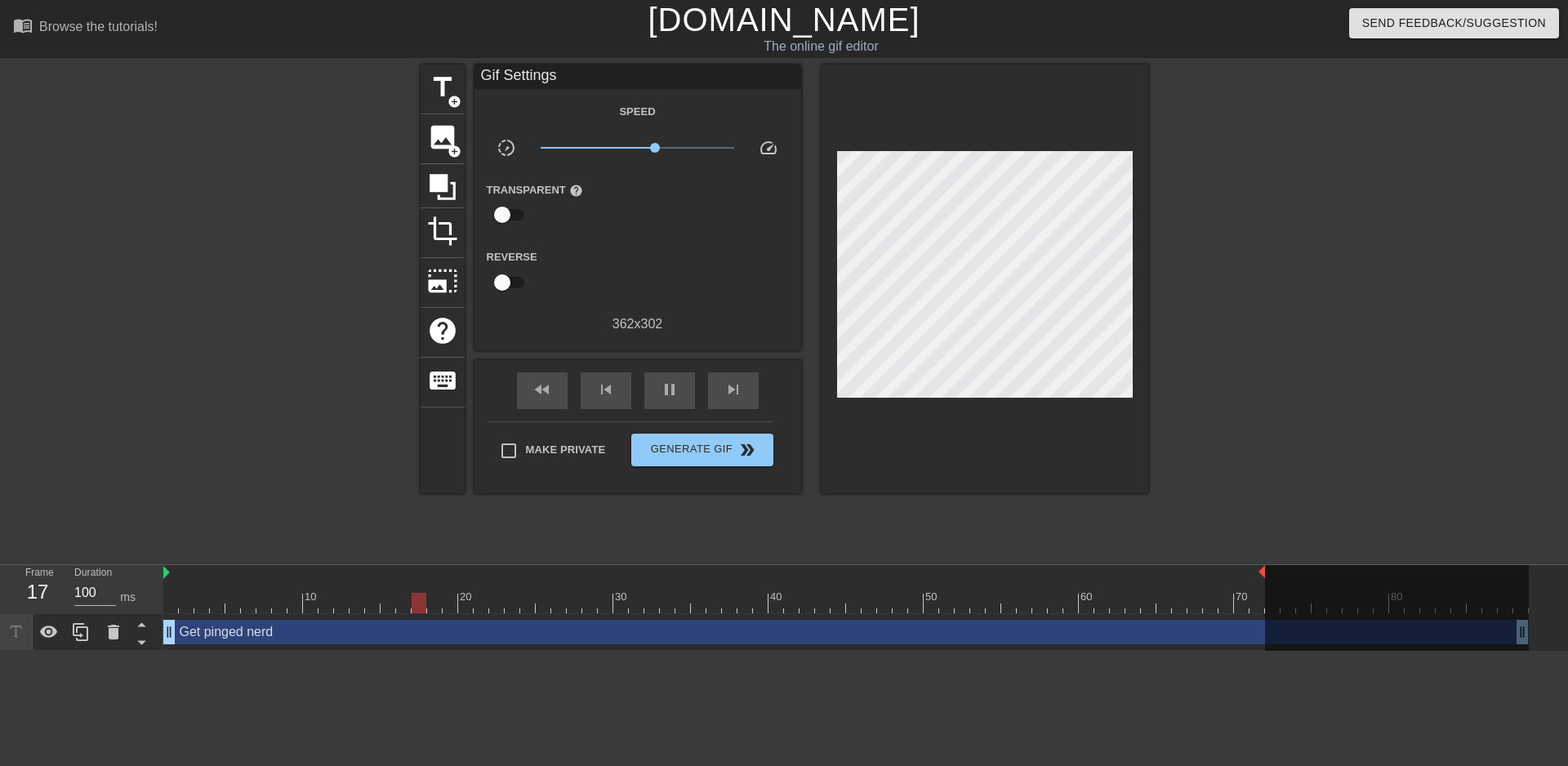
click at [1342, 236] on div "title add_circle image add_circle crop photo_size_select_large help keyboard Gi…" at bounding box center [784, 310] width 1568 height 490
click at [672, 446] on span "Generate Gif double_arrow" at bounding box center [702, 449] width 129 height 20
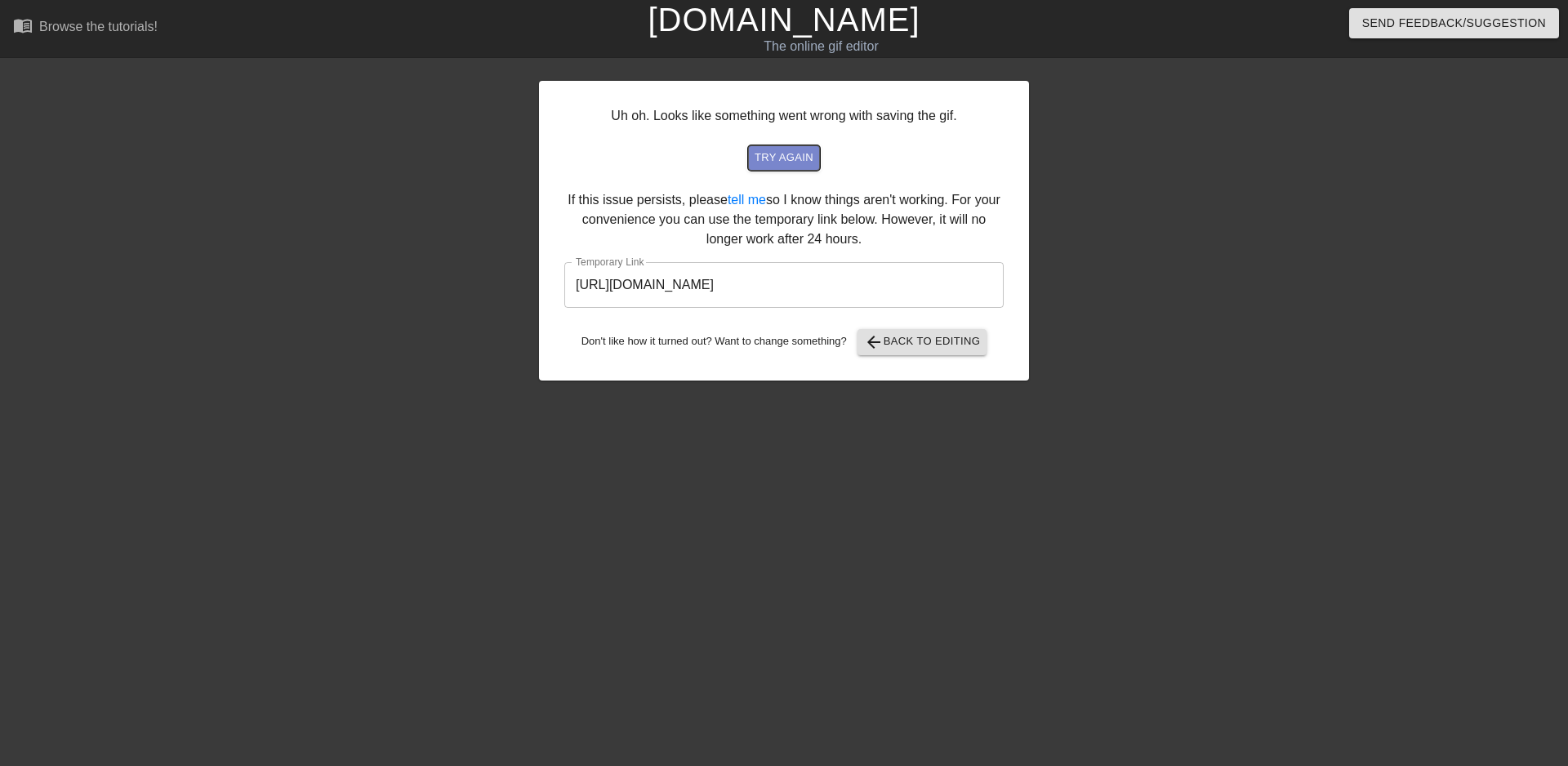
click at [775, 160] on span "try again" at bounding box center [784, 158] width 59 height 19
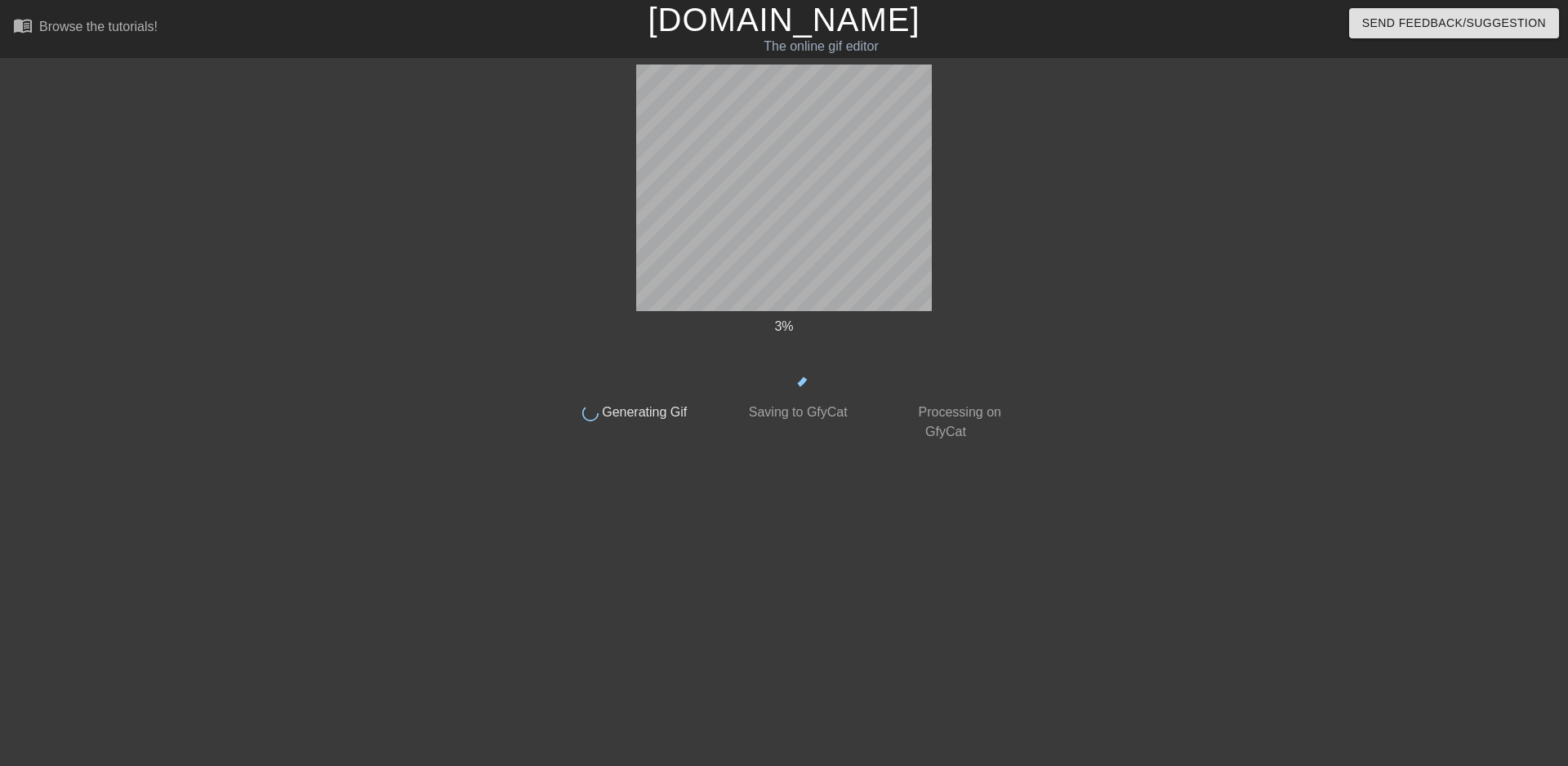
click at [569, 537] on html "menu_book Browse the tutorials! [DOMAIN_NAME] The online gif editor Send Feedba…" at bounding box center [784, 281] width 1568 height 562
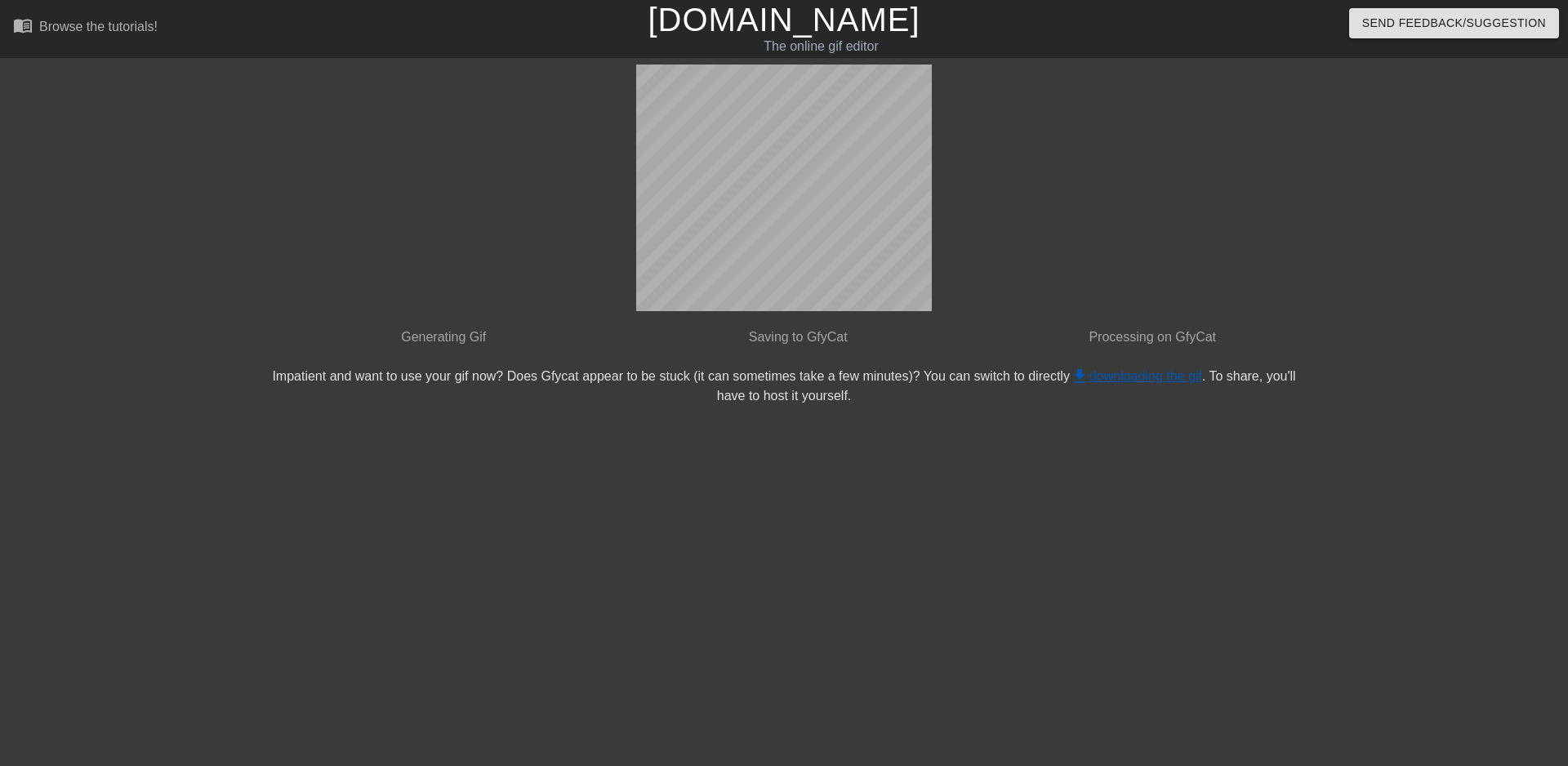
click at [1070, 378] on link "get_app downloading the gif" at bounding box center [1136, 376] width 132 height 14
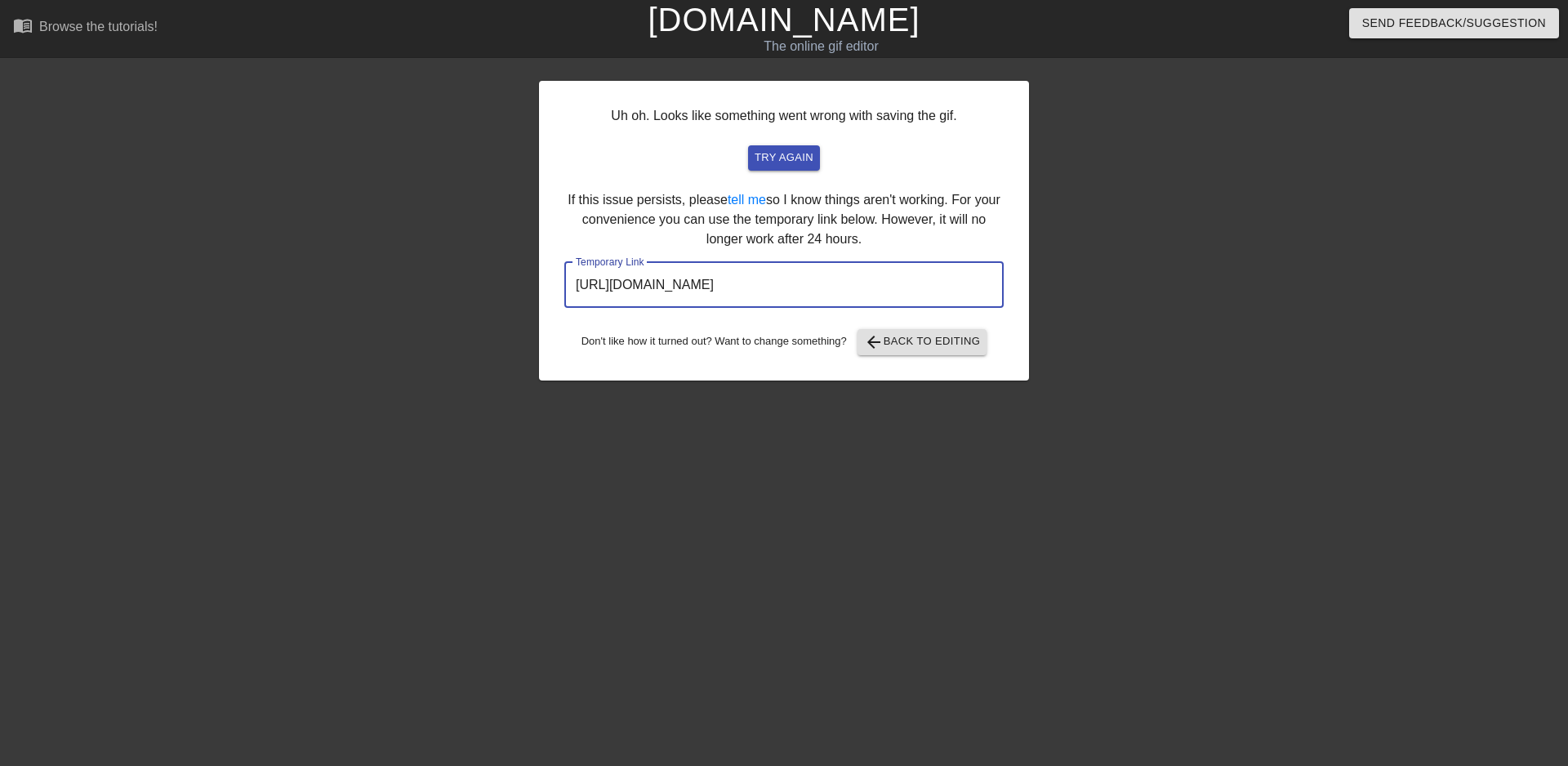
click at [898, 292] on input "[URL][DOMAIN_NAME]" at bounding box center [784, 285] width 440 height 46
click at [815, 298] on input "[URL][DOMAIN_NAME]" at bounding box center [784, 285] width 440 height 46
